Goal: Register for event/course

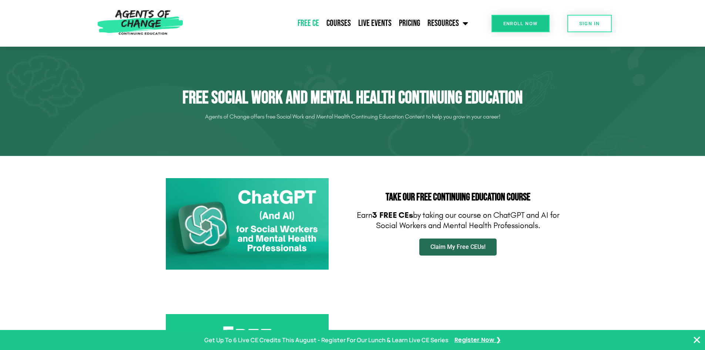
click at [441, 247] on span "Claim My Free CEUs!" at bounding box center [458, 247] width 55 height 6
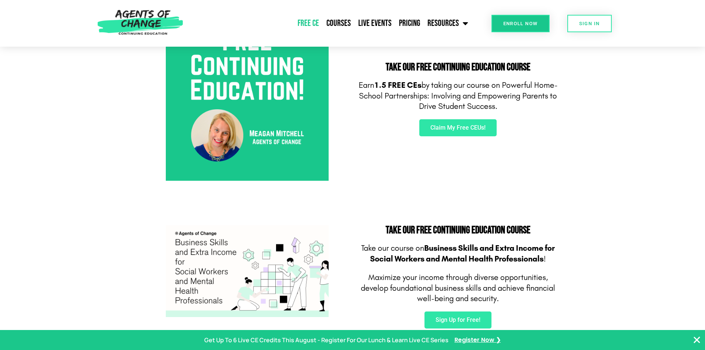
scroll to position [333, 0]
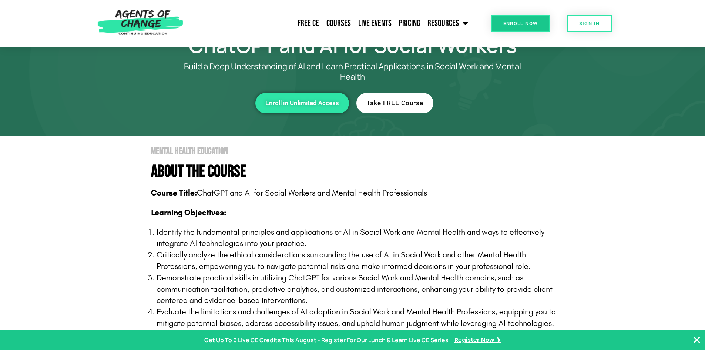
scroll to position [111, 0]
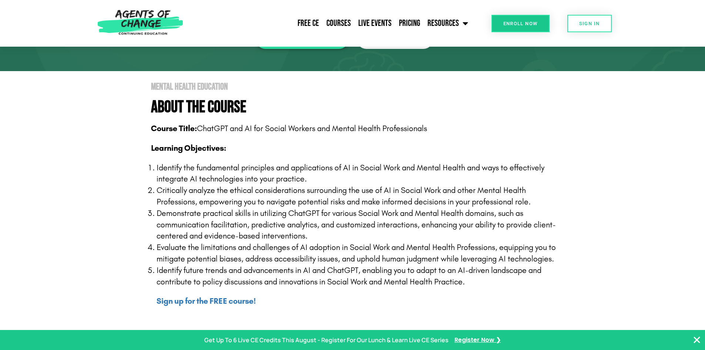
click at [534, 25] on span "Enroll Now" at bounding box center [521, 23] width 34 height 5
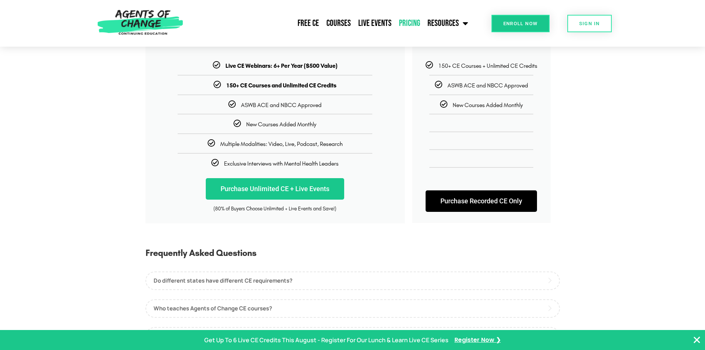
scroll to position [148, 0]
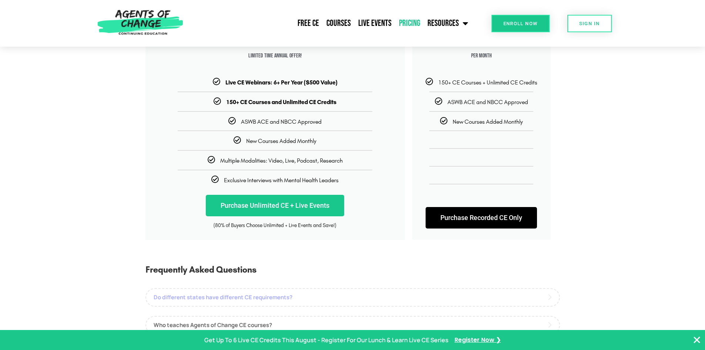
click at [331, 300] on link "Do different states have different CE requirements?" at bounding box center [353, 297] width 415 height 19
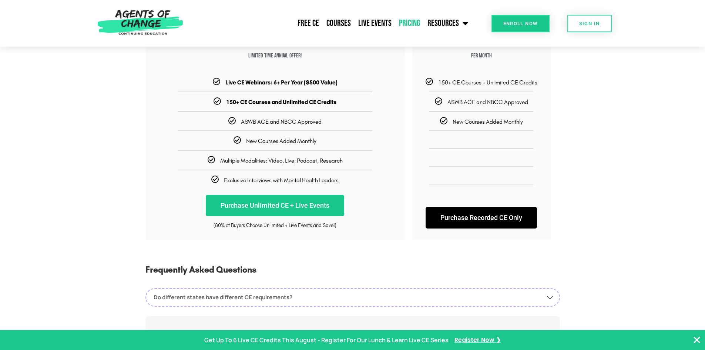
scroll to position [259, 0]
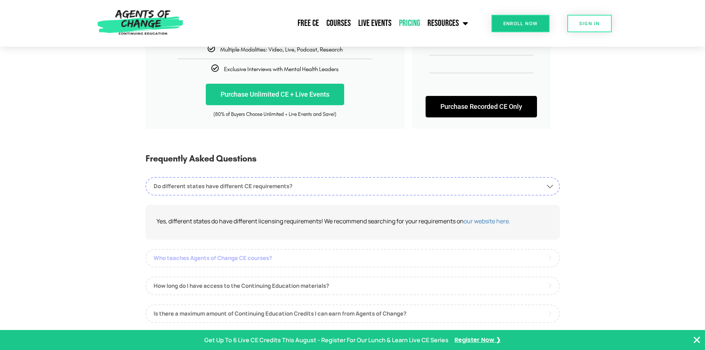
click at [258, 260] on link "Who teaches Agents of Change CE courses?" at bounding box center [353, 258] width 415 height 19
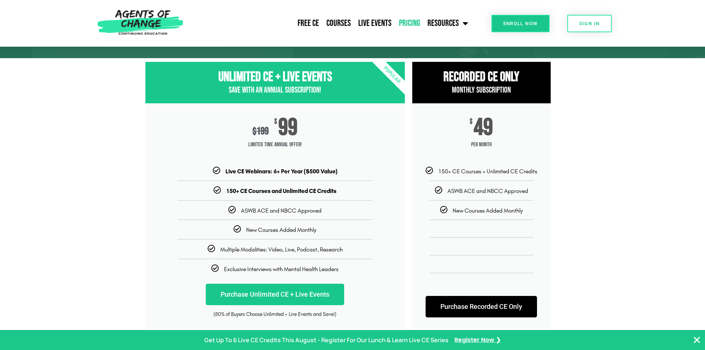
scroll to position [37, 0]
